Goal: Task Accomplishment & Management: Use online tool/utility

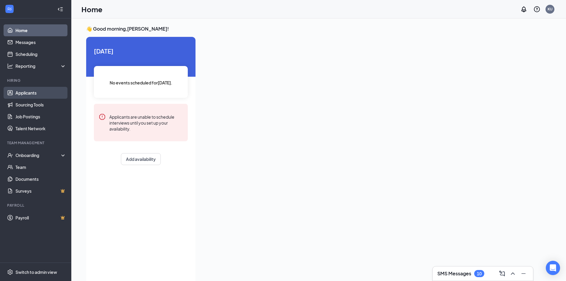
click at [40, 96] on link "Applicants" at bounding box center [40, 93] width 51 height 12
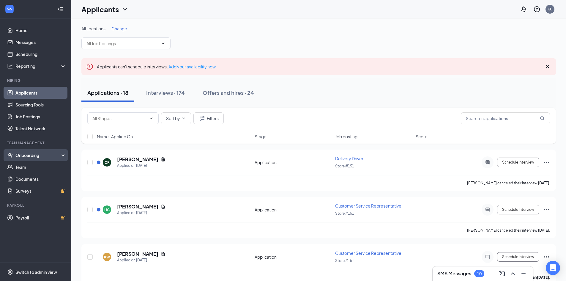
click at [39, 156] on div "Onboarding" at bounding box center [38, 155] width 46 height 6
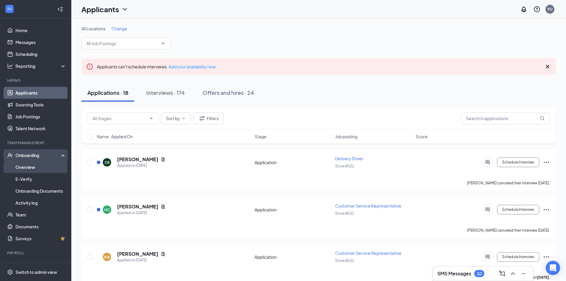
click at [38, 167] on link "Overview" at bounding box center [40, 167] width 51 height 12
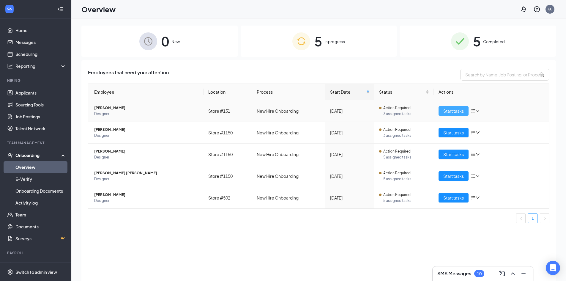
click at [458, 112] on span "Start tasks" at bounding box center [453, 111] width 20 height 7
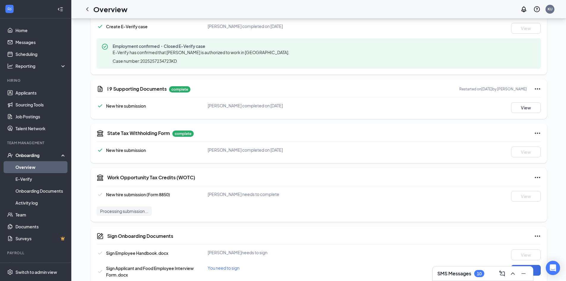
scroll to position [230, 0]
click at [86, 10] on icon "ChevronLeft" at bounding box center [87, 9] width 7 height 7
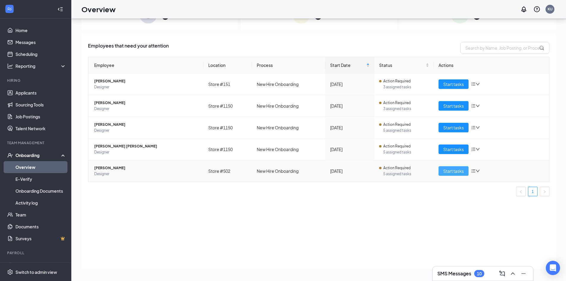
click at [452, 173] on span "Start tasks" at bounding box center [453, 171] width 20 height 7
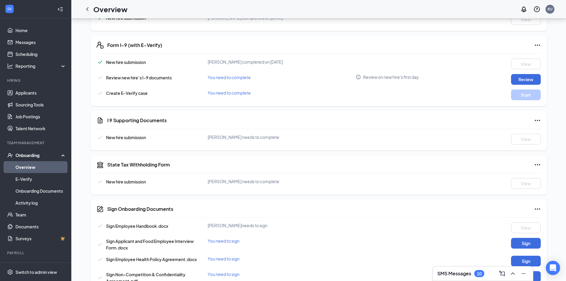
scroll to position [77, 0]
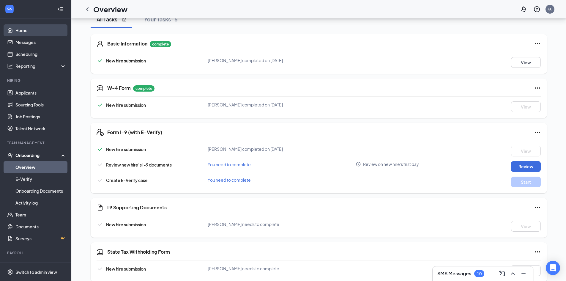
click at [26, 29] on link "Home" at bounding box center [40, 30] width 51 height 12
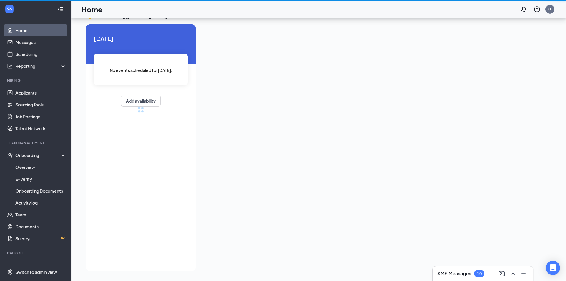
scroll to position [12, 0]
